Goal: Task Accomplishment & Management: Use online tool/utility

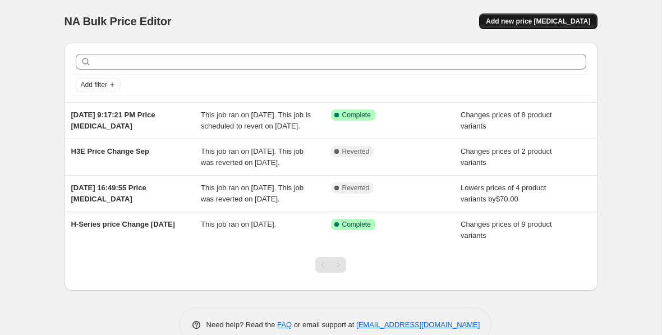
click at [562, 20] on span "Add new price [MEDICAL_DATA]" at bounding box center [538, 21] width 104 height 9
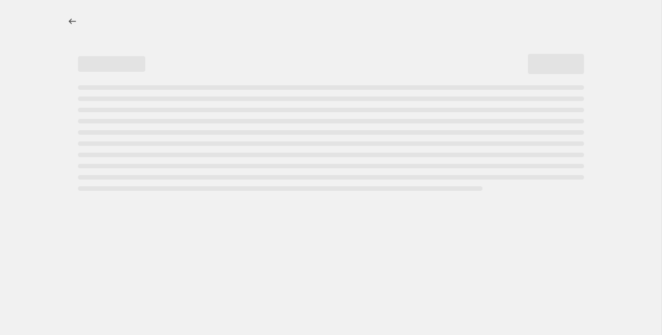
select select "percentage"
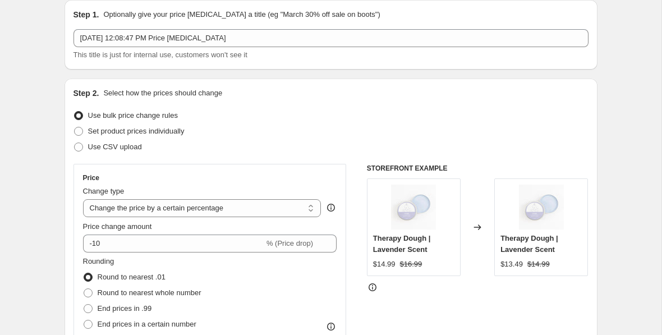
scroll to position [47, 0]
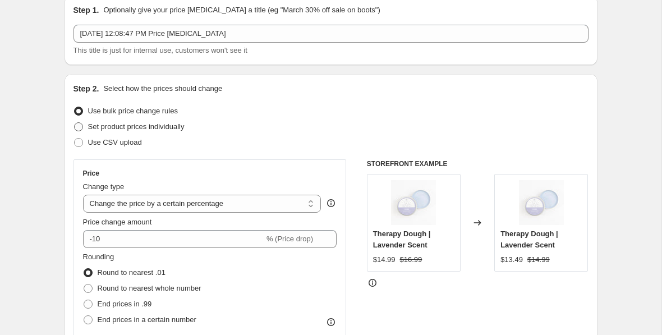
click at [178, 126] on span "Set product prices individually" at bounding box center [136, 126] width 96 height 8
click at [75, 123] on input "Set product prices individually" at bounding box center [74, 122] width 1 height 1
radio input "true"
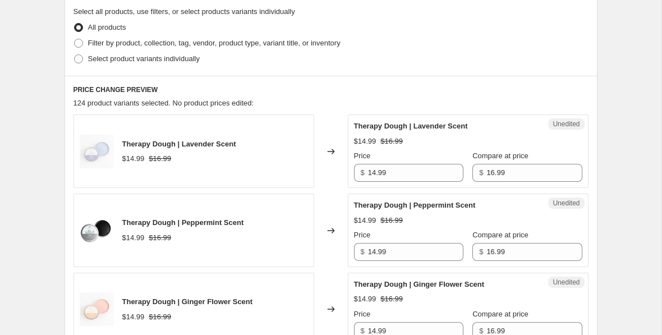
scroll to position [232, 0]
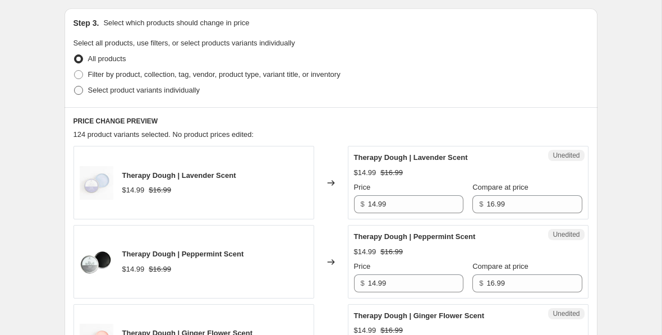
click at [110, 86] on span "Select product variants individually" at bounding box center [144, 90] width 112 height 8
click at [75, 86] on input "Select product variants individually" at bounding box center [74, 86] width 1 height 1
radio input "true"
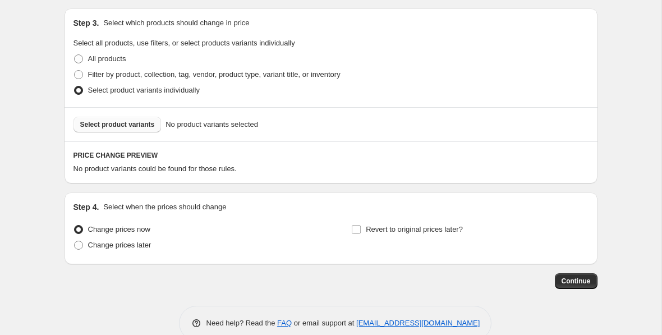
click at [130, 127] on span "Select product variants" at bounding box center [117, 124] width 75 height 9
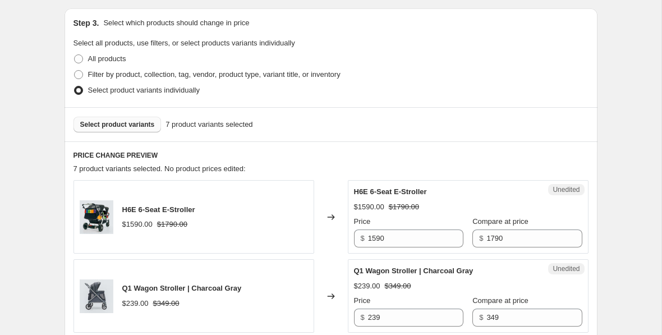
click at [108, 126] on span "Select product variants" at bounding box center [117, 124] width 75 height 9
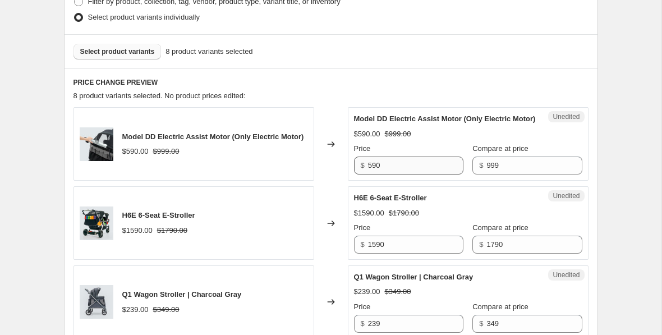
scroll to position [308, 0]
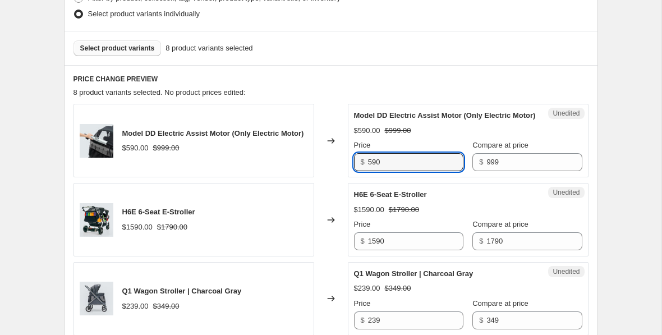
drag, startPoint x: 395, startPoint y: 177, endPoint x: 356, endPoint y: 178, distance: 39.3
click at [356, 171] on div "$ 590" at bounding box center [408, 162] width 109 height 18
type input "999"
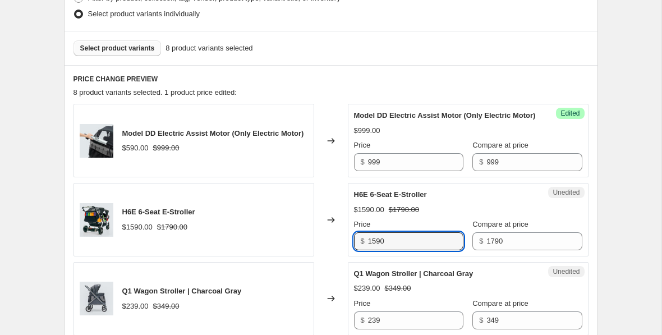
drag, startPoint x: 413, startPoint y: 254, endPoint x: 349, endPoint y: 254, distance: 63.4
click at [349, 254] on div "Unedited H6E 6-Seat E-Stroller $1590.00 $1790.00 Price $ 1590 Compare at price …" at bounding box center [468, 219] width 241 height 73
type input "1399"
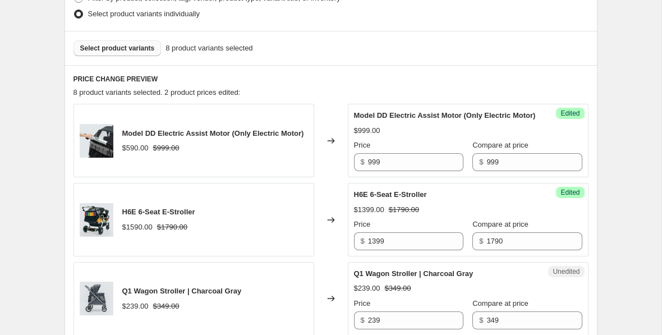
click at [608, 258] on div "Create new price [MEDICAL_DATA]. This page is ready Create new price [MEDICAL_D…" at bounding box center [331, 315] width 560 height 1246
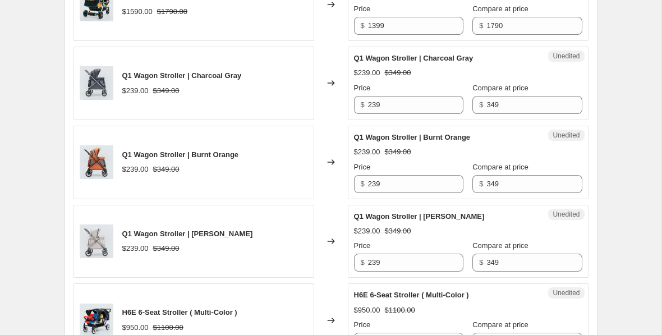
scroll to position [512, 0]
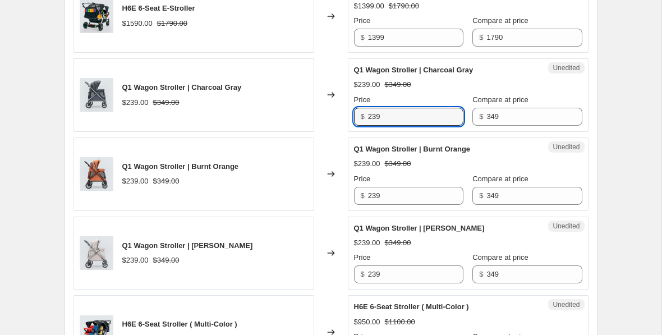
drag, startPoint x: 390, startPoint y: 128, endPoint x: 357, endPoint y: 128, distance: 32.5
click at [357, 126] on div "$ 239" at bounding box center [408, 117] width 109 height 18
type input "279"
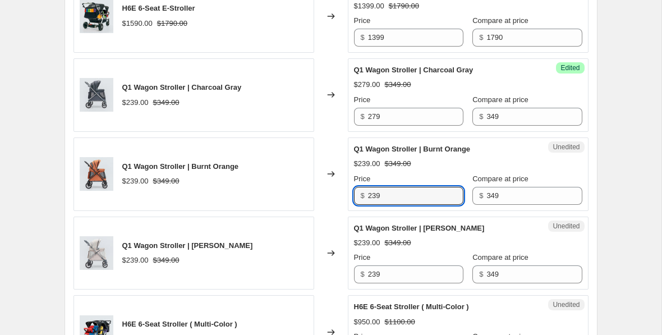
drag, startPoint x: 398, startPoint y: 207, endPoint x: 330, endPoint y: 208, distance: 68.4
click at [330, 208] on div "Q1 Wagon Stroller | Burnt Orange $239.00 $349.00 Changed to Unedited Q1 Wagon S…" at bounding box center [330, 173] width 515 height 73
type input "279"
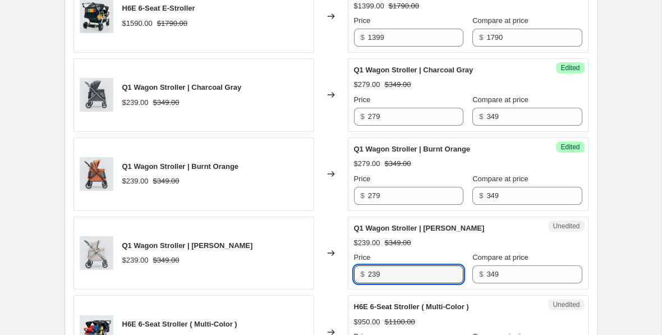
drag, startPoint x: 403, startPoint y: 289, endPoint x: 329, endPoint y: 288, distance: 74.1
click at [329, 288] on div "Q1 Wagon Stroller | [PERSON_NAME] $239.00 $349.00 Changed to Unedited Q1 Wagon …" at bounding box center [330, 253] width 515 height 73
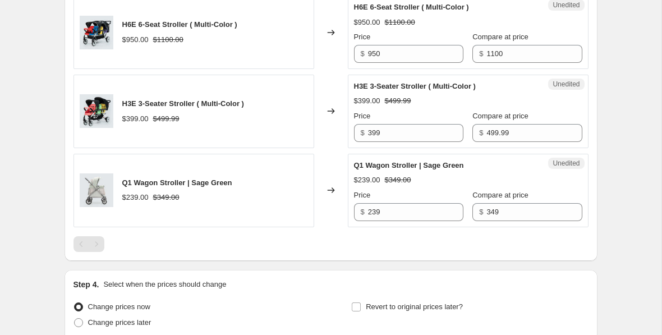
scroll to position [833, 0]
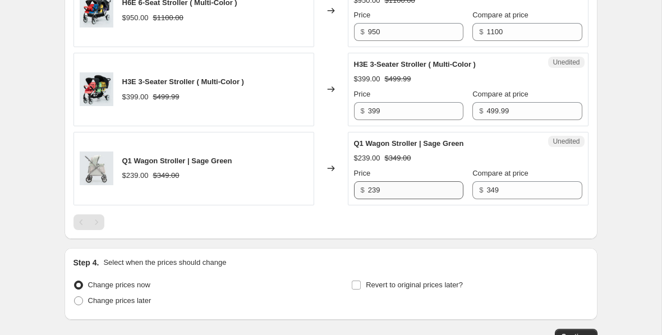
type input "279"
drag, startPoint x: 394, startPoint y: 200, endPoint x: 341, endPoint y: 200, distance: 52.7
click at [341, 200] on div "Q1 Wagon Stroller | Sage Green $239.00 $349.00 Changed to Unedited Q1 Wagon Str…" at bounding box center [330, 168] width 515 height 73
type input "279"
click at [384, 230] on div at bounding box center [330, 222] width 515 height 16
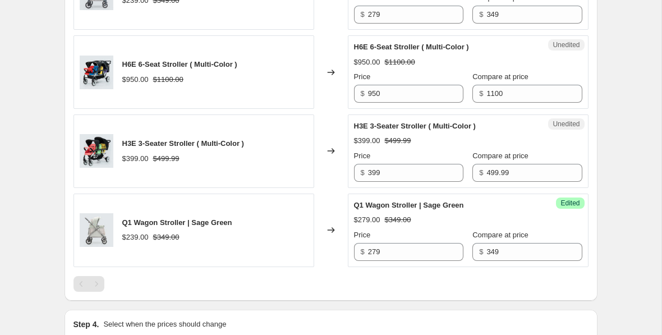
scroll to position [771, 0]
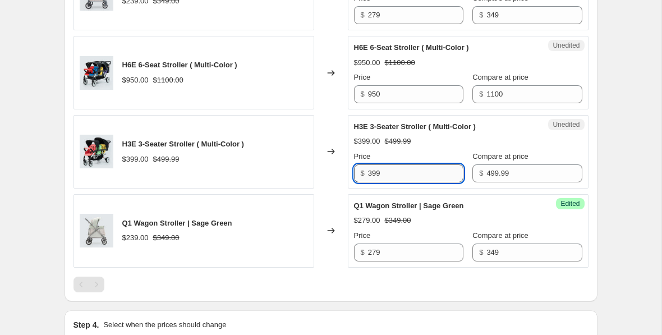
click at [392, 182] on input "399" at bounding box center [415, 173] width 95 height 18
drag, startPoint x: 392, startPoint y: 186, endPoint x: 352, endPoint y: 186, distance: 39.8
click at [352, 186] on div "Unedited H3E 3-Seater Stroller ( Multi-Color ) $399.00 $499.99 Price $ 399 Comp…" at bounding box center [468, 151] width 241 height 73
type input "420"
click at [332, 261] on div "Changed to" at bounding box center [331, 230] width 34 height 73
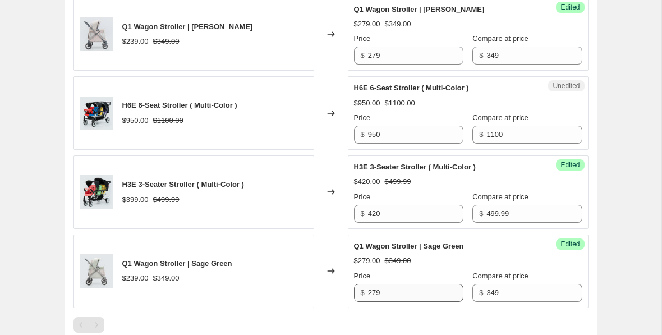
scroll to position [730, 0]
drag, startPoint x: 392, startPoint y: 146, endPoint x: 345, endPoint y: 145, distance: 46.6
click at [345, 145] on div "H6E 6-Seat Stroller ( Multi-Color ) $950.00 $1100.00 Changed to Unedited H6E 6-…" at bounding box center [330, 113] width 515 height 73
type input "999"
click at [321, 181] on div "Changed to" at bounding box center [331, 192] width 34 height 73
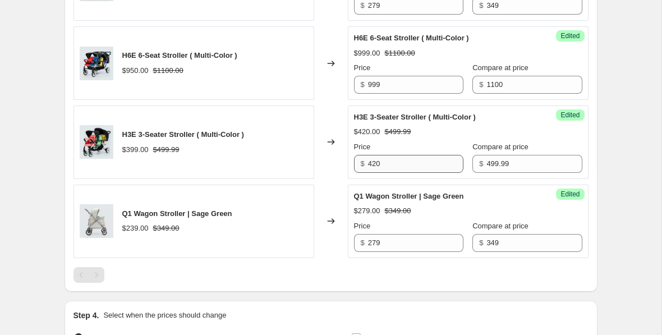
scroll to position [922, 0]
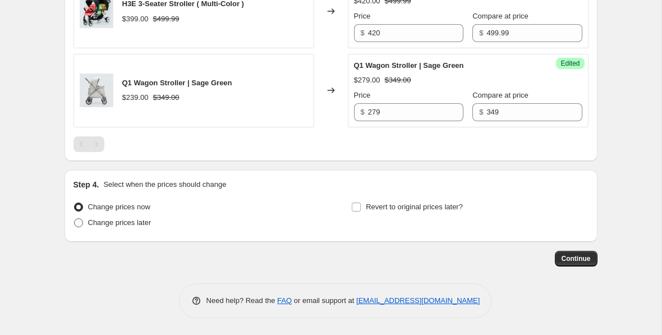
click at [139, 227] on span "Change prices later" at bounding box center [119, 222] width 63 height 11
click at [75, 219] on input "Change prices later" at bounding box center [74, 218] width 1 height 1
radio input "true"
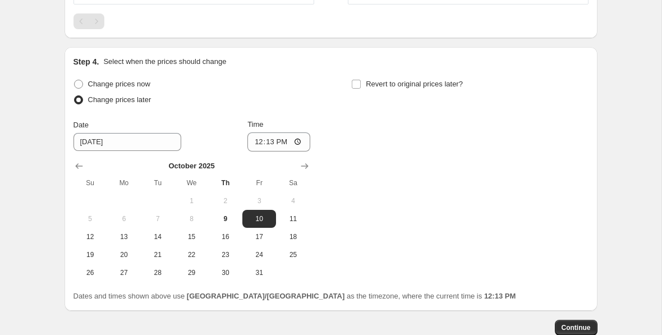
scroll to position [1035, 0]
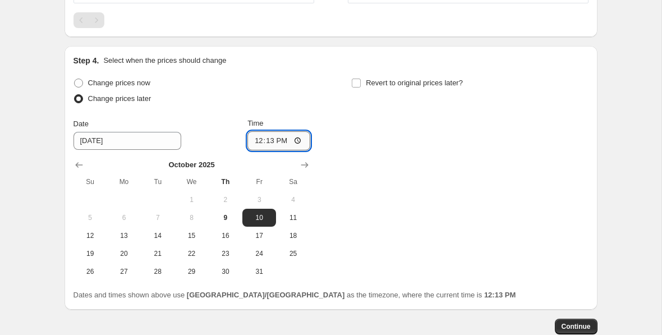
click at [283, 150] on input "12:13" at bounding box center [278, 140] width 63 height 19
click at [266, 150] on input "12:13" at bounding box center [278, 140] width 63 height 19
click at [296, 150] on input "12:13" at bounding box center [278, 140] width 63 height 19
type input "12:31"
click at [392, 183] on div "Change prices now Change prices later Date [DATE] Time 12:[DATE] Mo Tu We Th Fr…" at bounding box center [330, 177] width 515 height 205
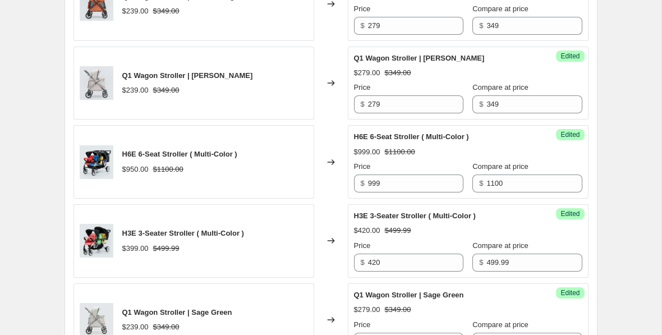
scroll to position [1114, 0]
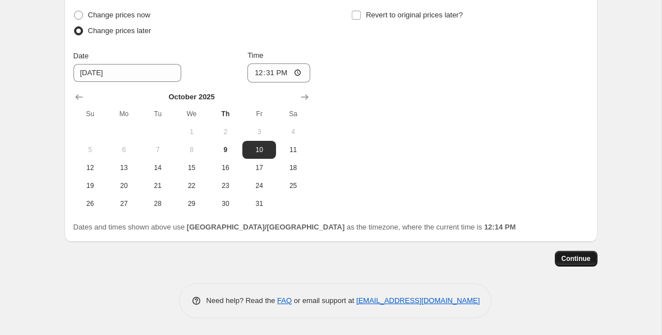
click at [574, 263] on span "Continue" at bounding box center [575, 258] width 29 height 9
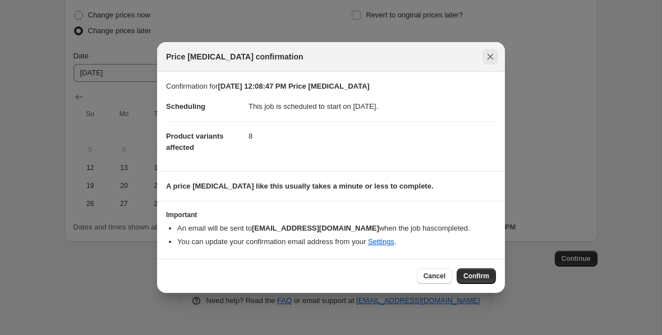
click at [489, 53] on icon "Close" at bounding box center [490, 56] width 11 height 11
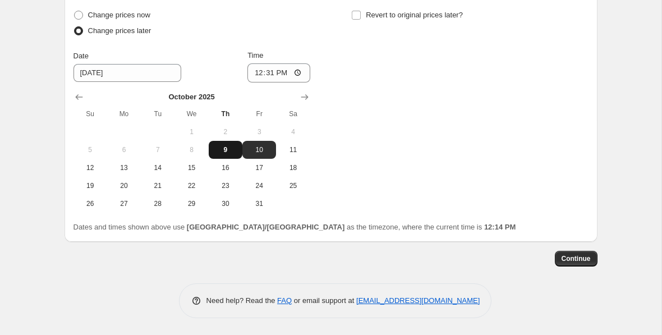
click at [231, 142] on button "9" at bounding box center [226, 150] width 34 height 18
type input "[DATE]"
click at [588, 260] on span "Continue" at bounding box center [575, 258] width 29 height 9
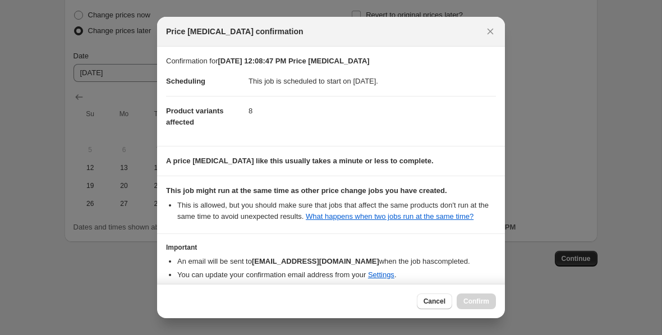
scroll to position [65, 0]
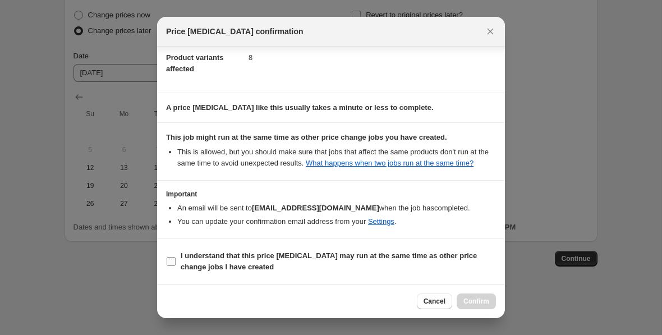
click at [172, 260] on input "I understand that this price [MEDICAL_DATA] may run at the same time as other p…" at bounding box center [171, 261] width 9 height 9
checkbox input "true"
click at [464, 300] on span "Confirm" at bounding box center [476, 301] width 26 height 9
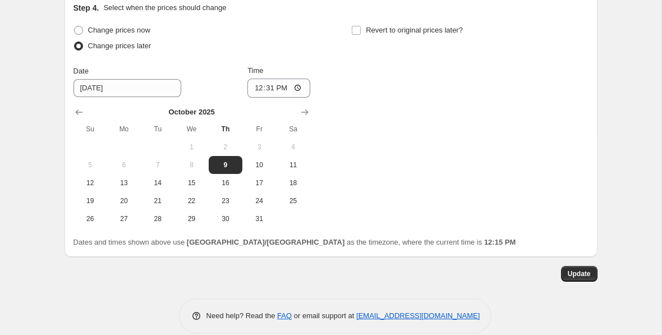
scroll to position [1182, 0]
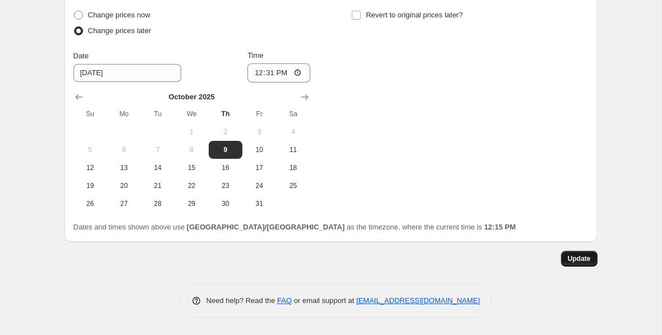
click at [574, 264] on button "Update" at bounding box center [579, 259] width 36 height 16
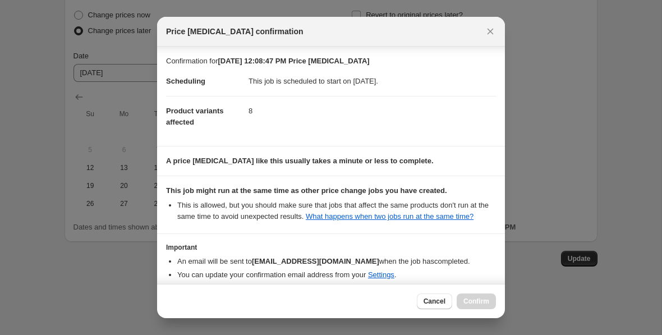
scroll to position [65, 0]
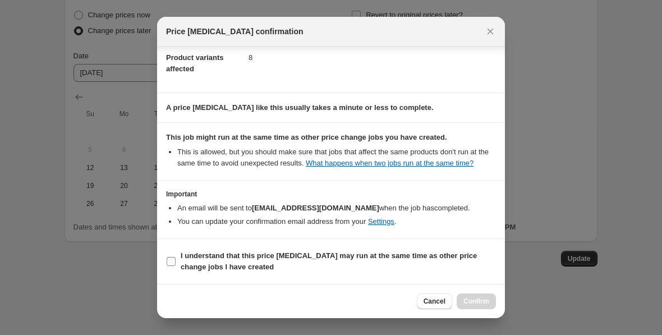
click at [171, 264] on input "I understand that this price [MEDICAL_DATA] may run at the same time as other p…" at bounding box center [171, 261] width 9 height 9
checkbox input "true"
click at [471, 302] on span "Confirm" at bounding box center [476, 301] width 26 height 9
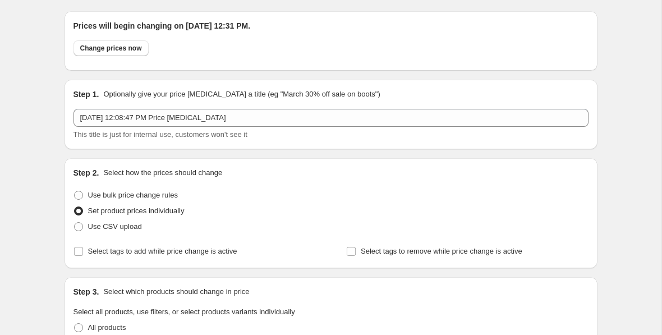
scroll to position [0, 0]
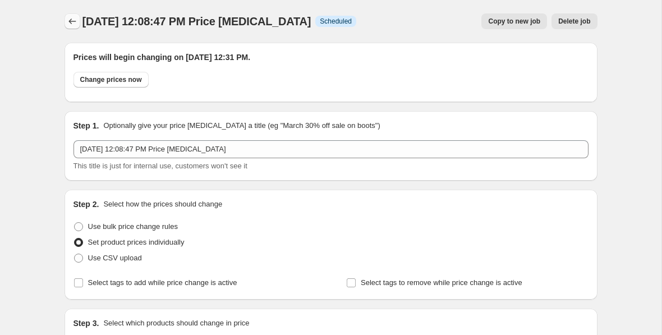
click at [74, 24] on icon "Price change jobs" at bounding box center [72, 21] width 11 height 11
